Goal: Check status: Check status

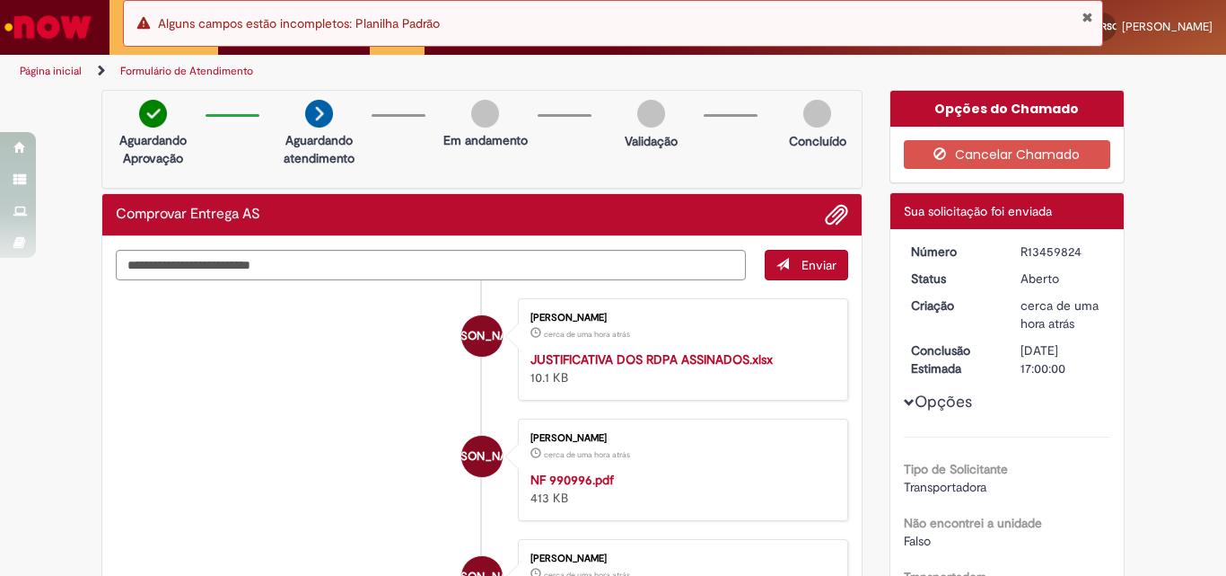
drag, startPoint x: 1010, startPoint y: 247, endPoint x: 1081, endPoint y: 250, distance: 71.0
click at [1081, 250] on dd "R13459824" at bounding box center [1062, 251] width 110 height 18
copy div "R13459824"
click at [1086, 16] on button "Fechar Notificação" at bounding box center [1088, 17] width 12 height 14
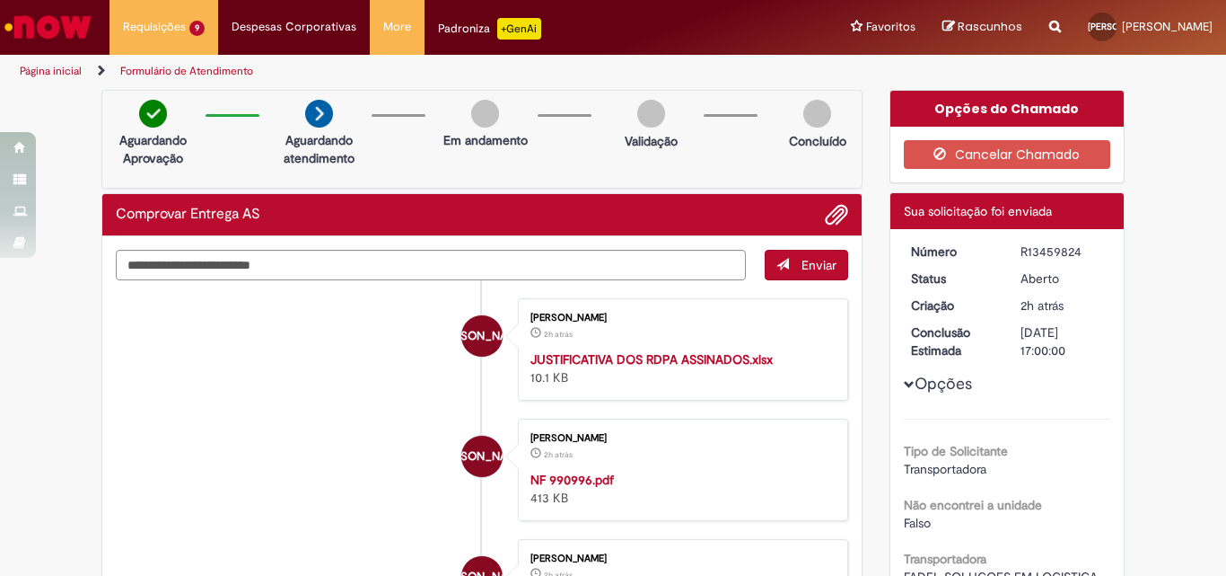
click at [166, 491] on li "[PERSON_NAME] [PERSON_NAME] 2h atrás 2 horas atrás NF 990996.pdf 413 KB" at bounding box center [482, 469] width 733 height 102
